Goal: Task Accomplishment & Management: Use online tool/utility

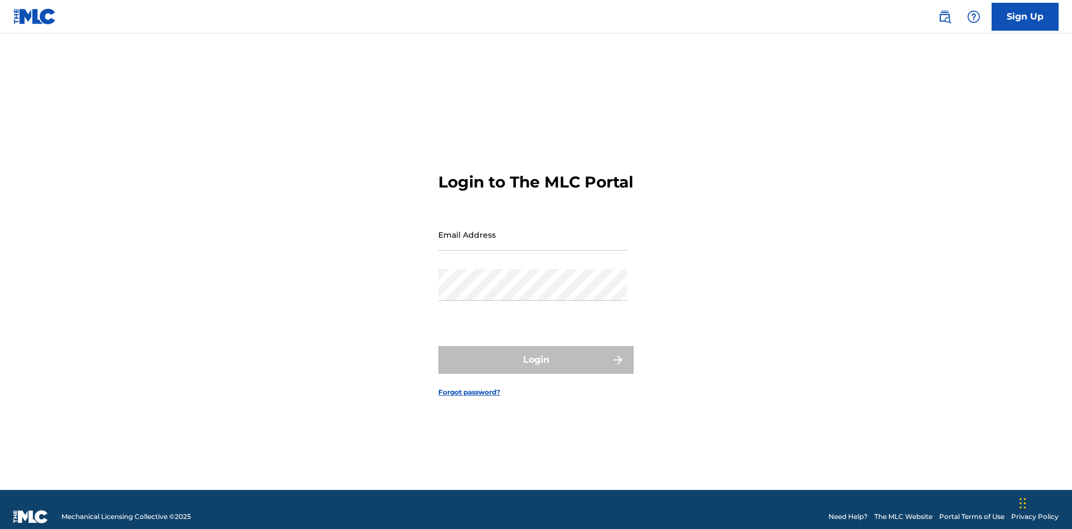
scroll to position [15, 0]
click at [533, 230] on input "Email Address" at bounding box center [532, 235] width 189 height 32
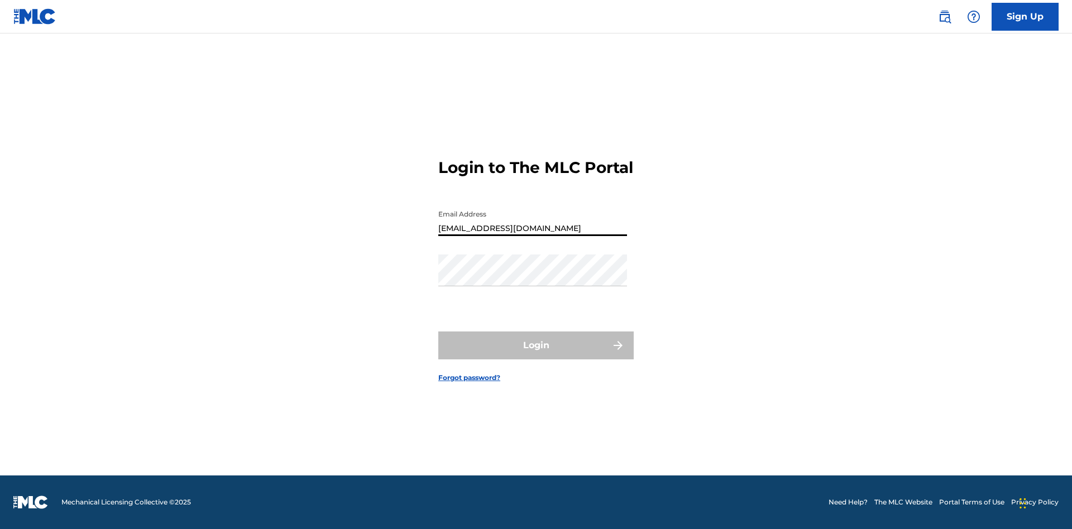
type input "Duke.McTesterson@gmail.com"
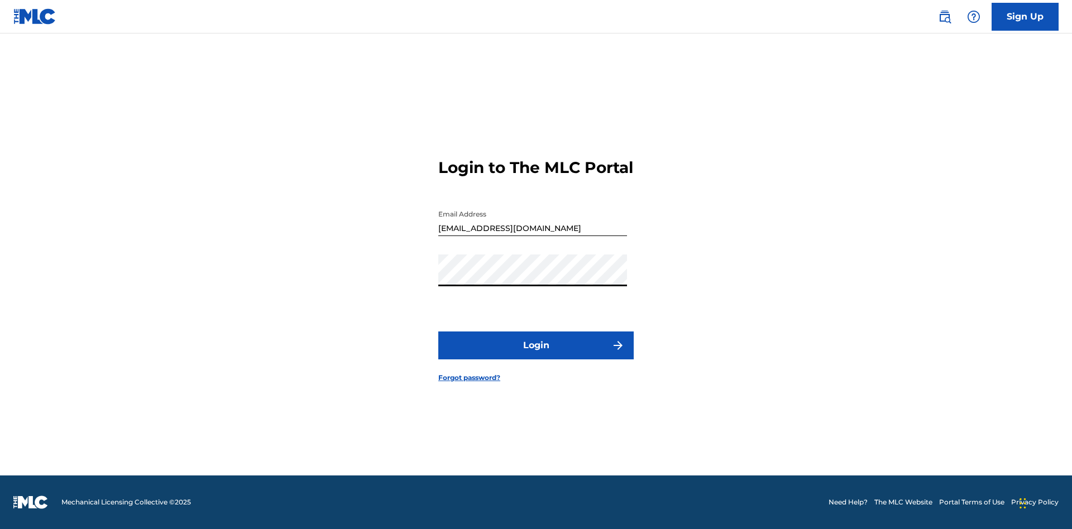
click at [536, 355] on button "Login" at bounding box center [535, 346] width 195 height 28
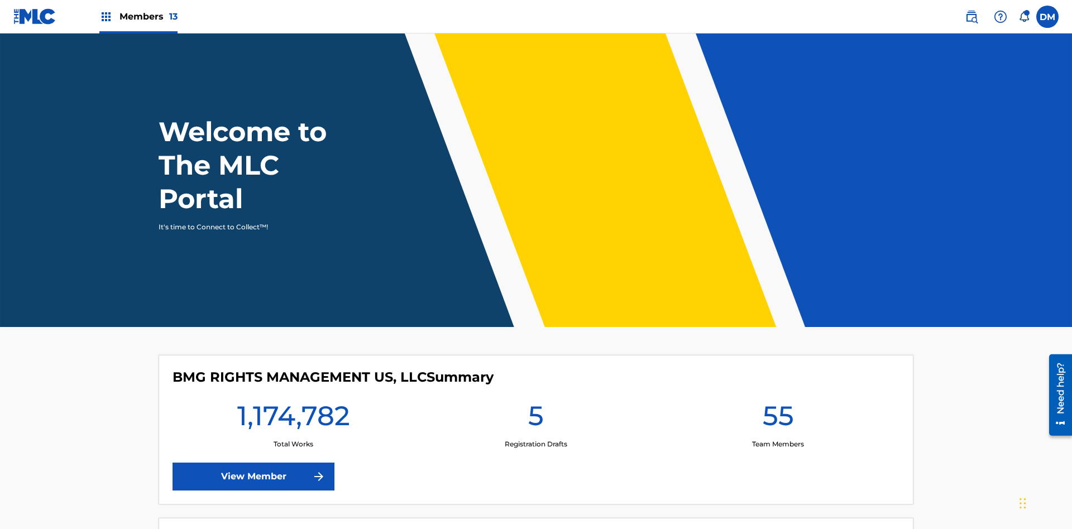
click at [138, 16] on span "Members 13" at bounding box center [149, 16] width 58 height 13
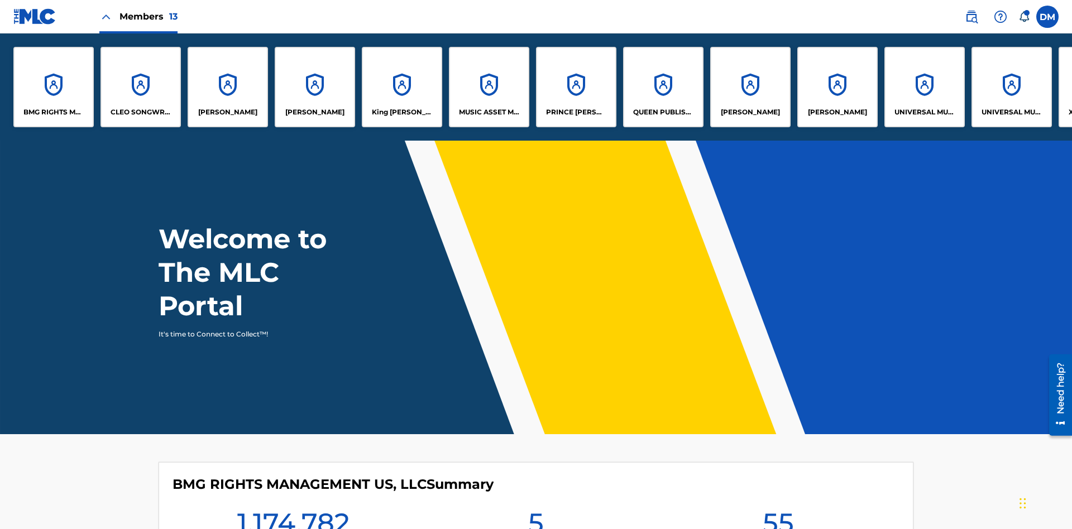
click at [315, 112] on p "EYAMA MCSINGER" at bounding box center [314, 112] width 59 height 10
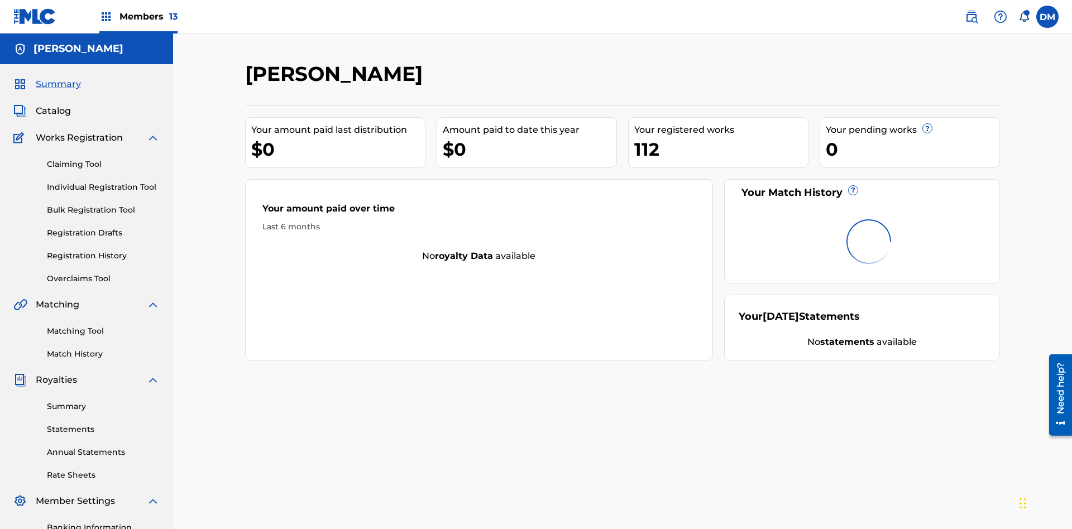
click at [103, 159] on link "Claiming Tool" at bounding box center [103, 165] width 113 height 12
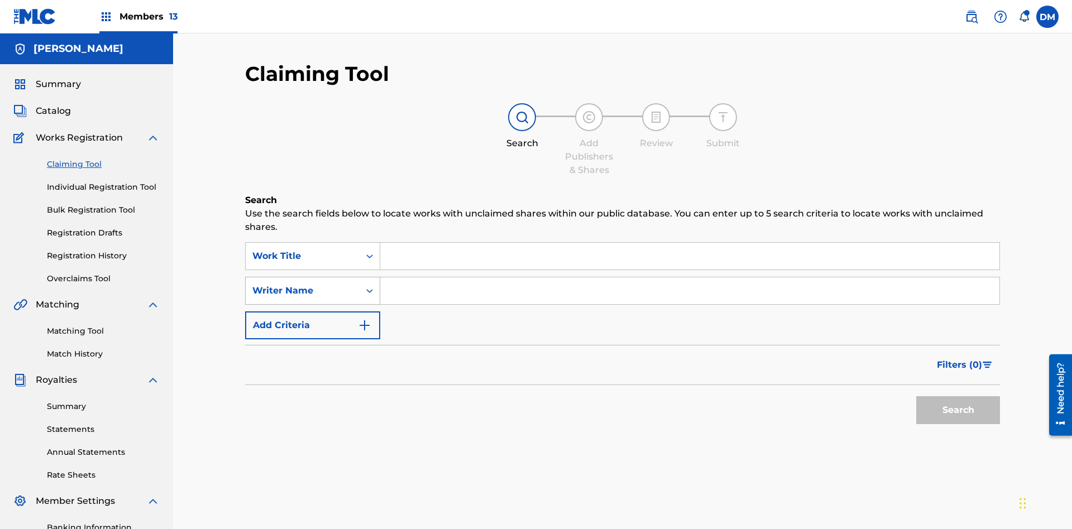
click at [303, 284] on div "Writer Name" at bounding box center [302, 290] width 101 height 13
click at [690, 243] on input "Search Form" at bounding box center [689, 256] width 619 height 27
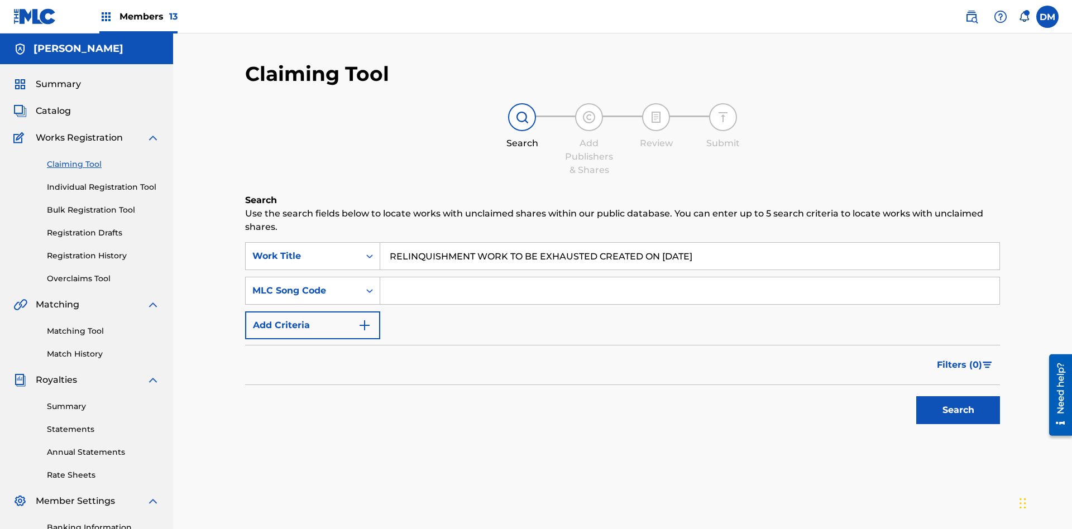
type input "RELINQUISHMENT WORK TO BE EXHAUSTED CREATED ON 2025 07 27"
click at [690, 278] on input "Search Form" at bounding box center [689, 291] width 619 height 27
type input "RC678C"
click at [958, 397] on button "Search" at bounding box center [958, 411] width 84 height 28
